Goal: Information Seeking & Learning: Learn about a topic

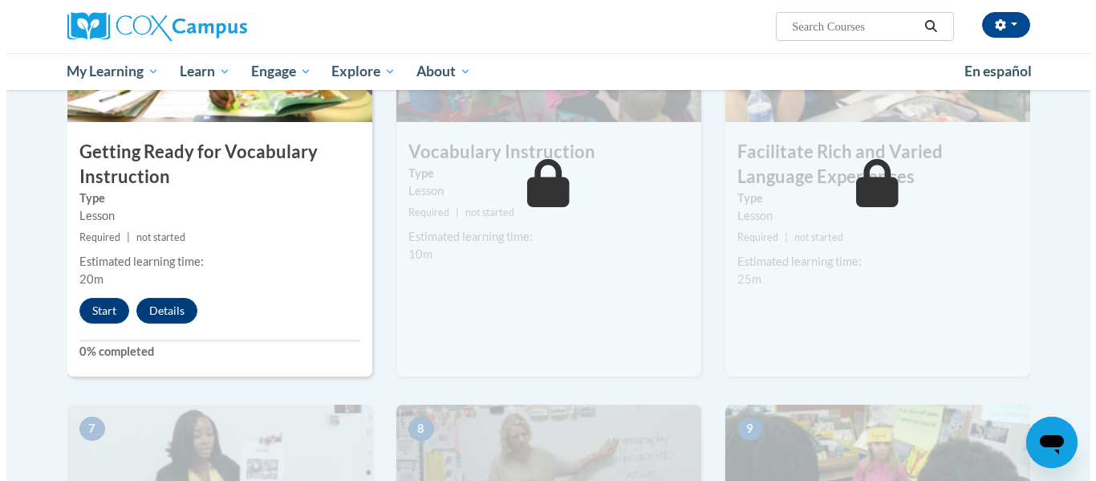
scroll to position [912, 0]
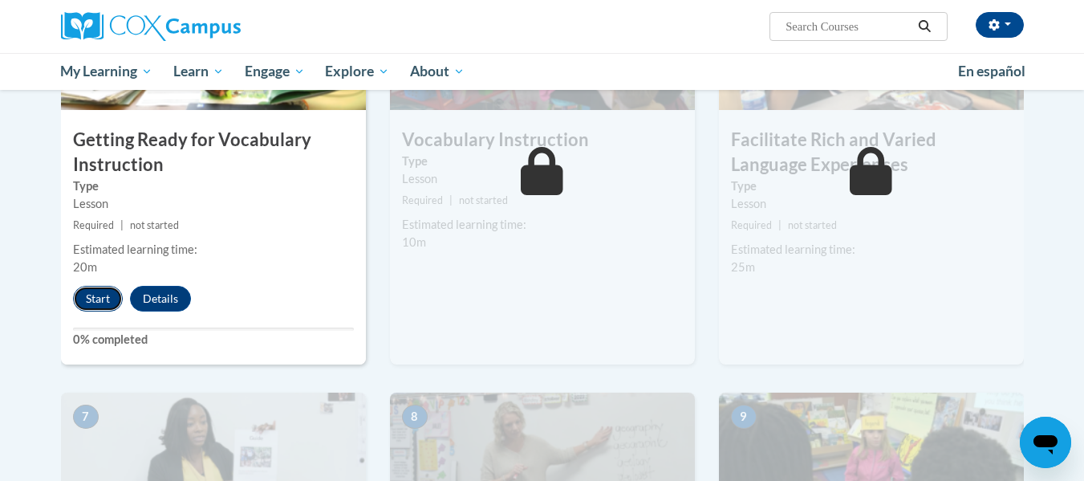
click at [89, 300] on button "Start" at bounding box center [98, 299] width 50 height 26
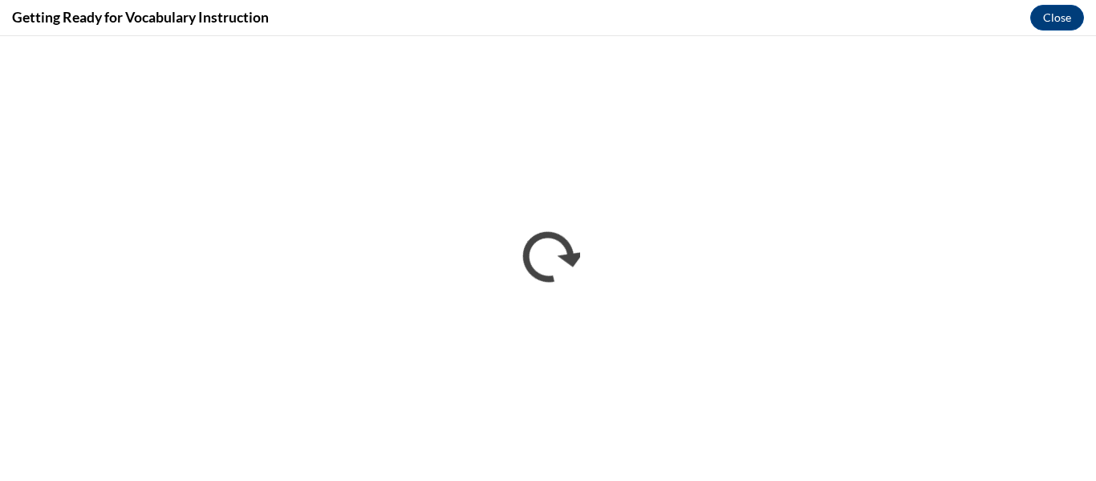
scroll to position [0, 0]
